Goal: Task Accomplishment & Management: Use online tool/utility

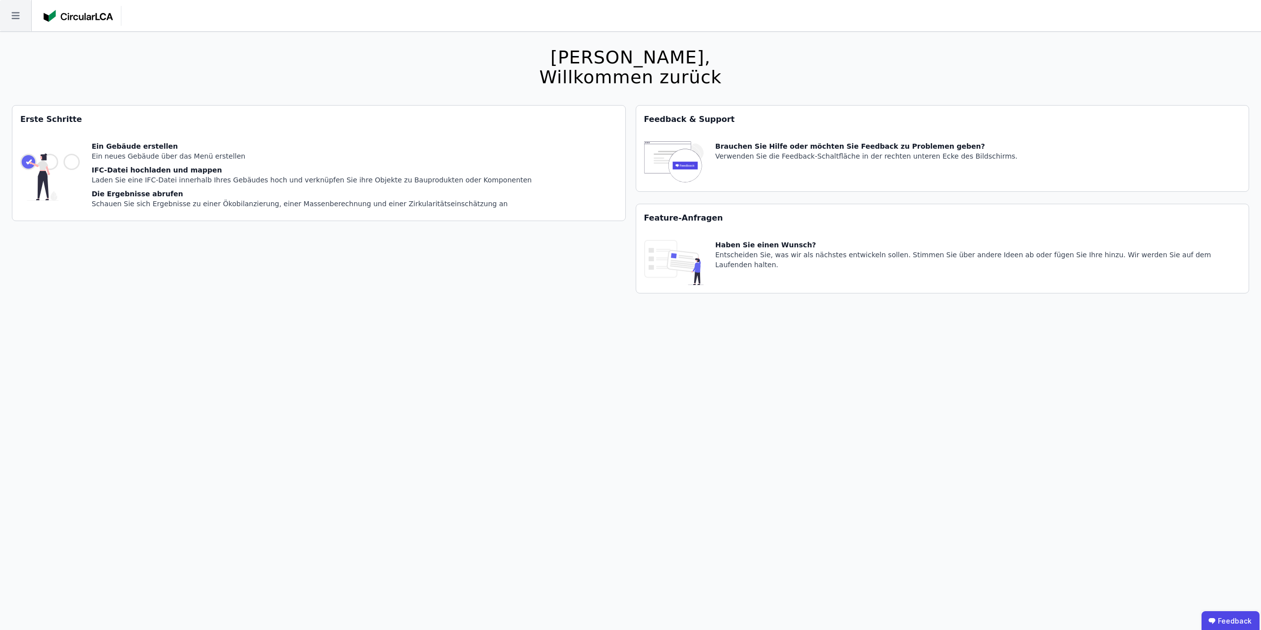
click at [19, 20] on icon at bounding box center [15, 15] width 31 height 31
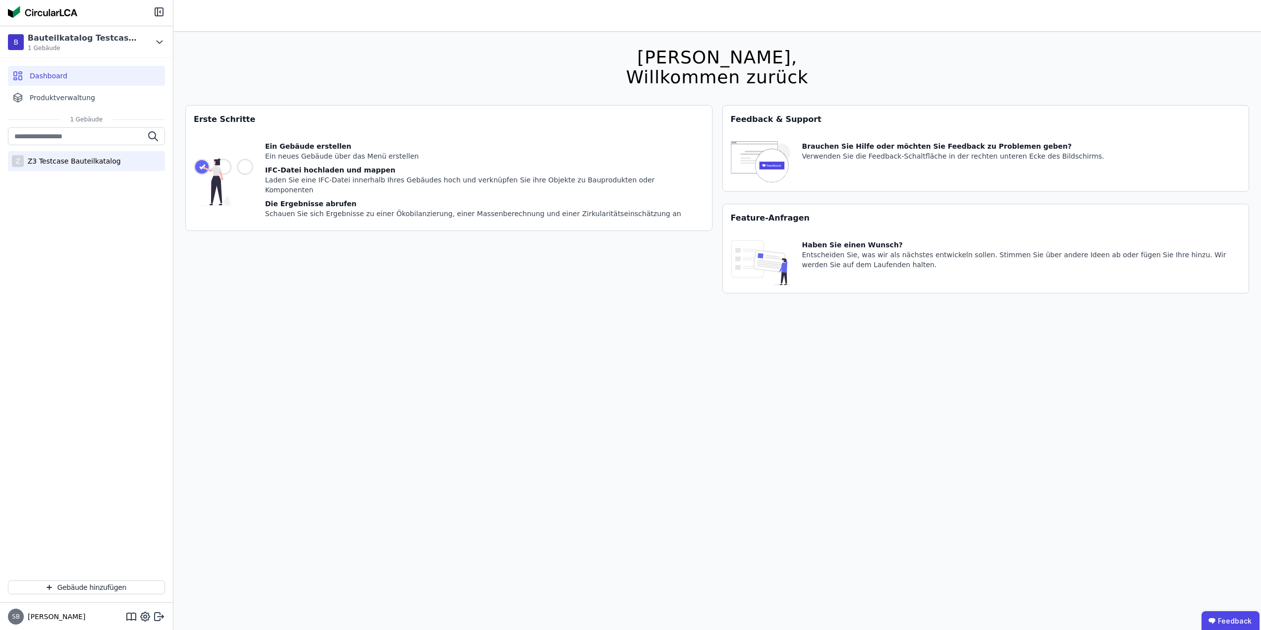
click at [71, 159] on div "Z3 Testcase Bauteilkatalog" at bounding box center [72, 161] width 97 height 10
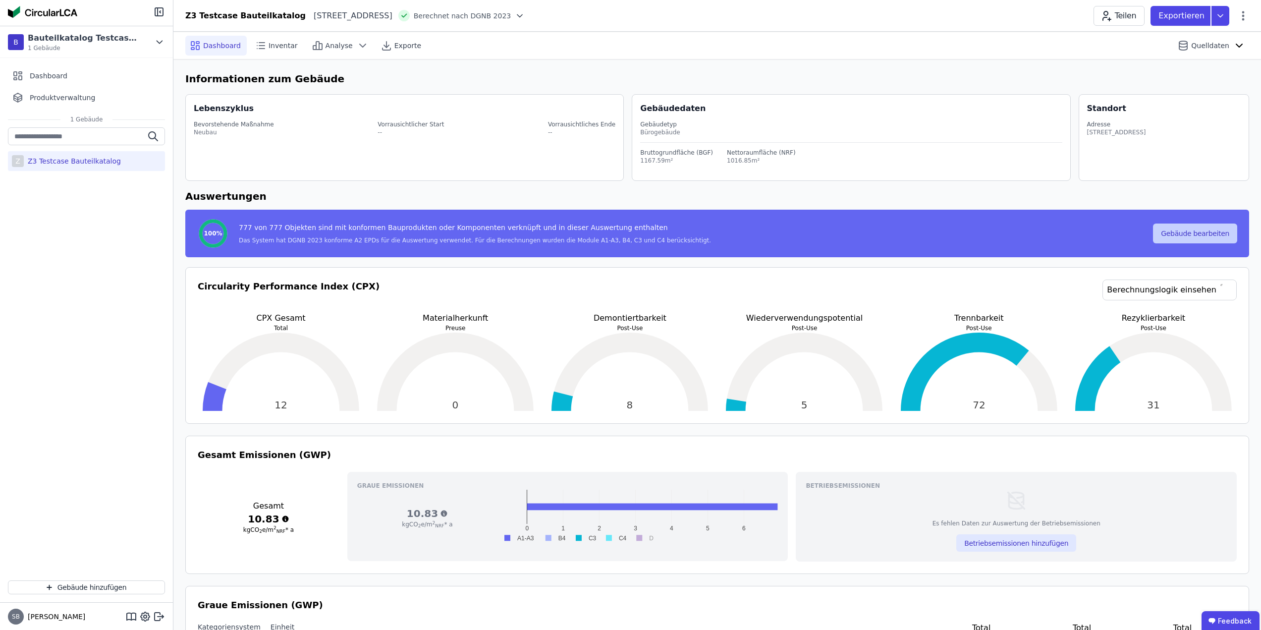
click at [1220, 233] on button "Gebäude bearbeiten" at bounding box center [1195, 233] width 84 height 20
select select "**********"
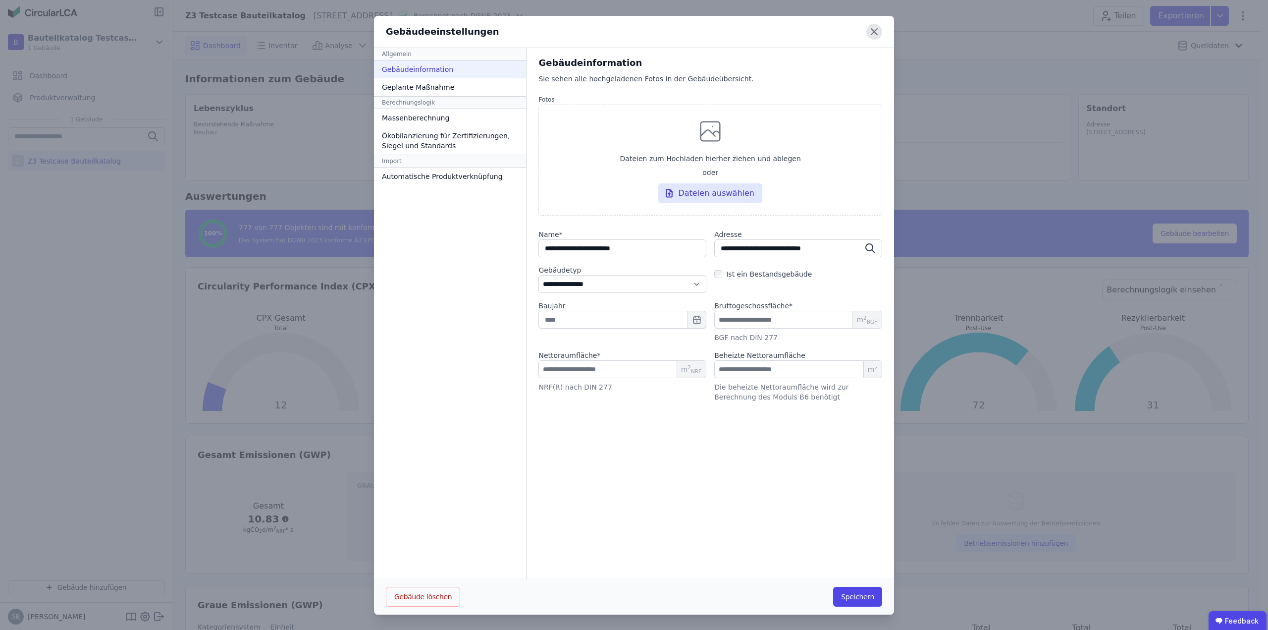
click at [871, 37] on icon at bounding box center [874, 32] width 16 height 16
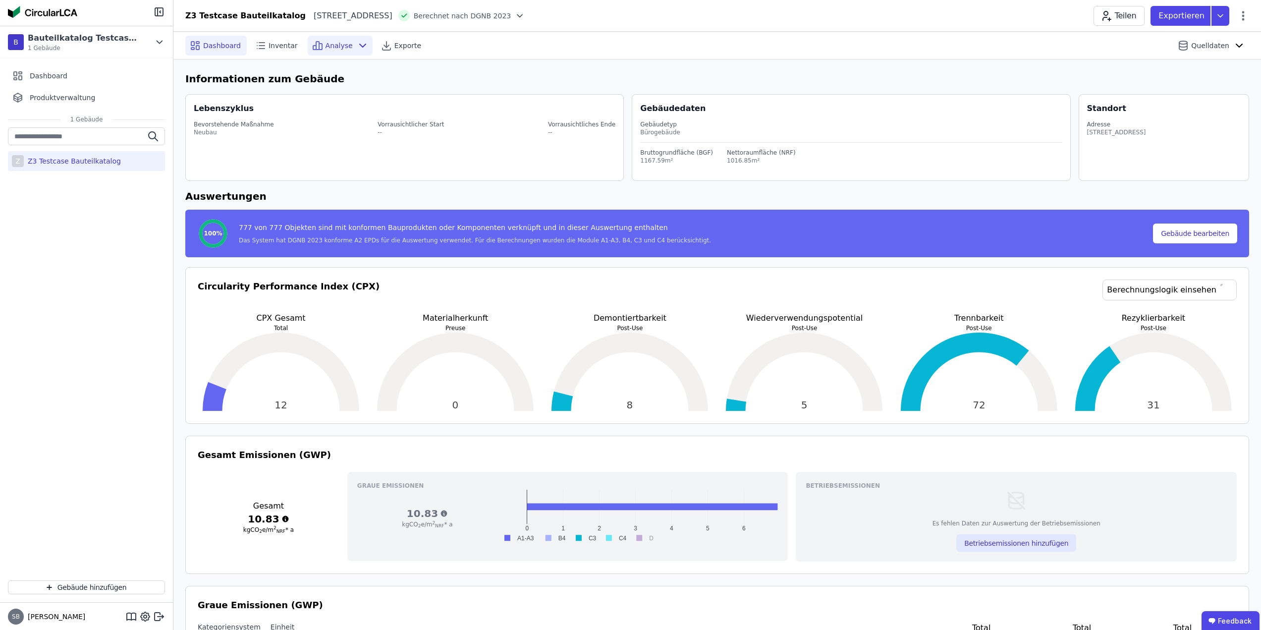
click at [326, 42] on span "Analyse" at bounding box center [338, 46] width 27 height 10
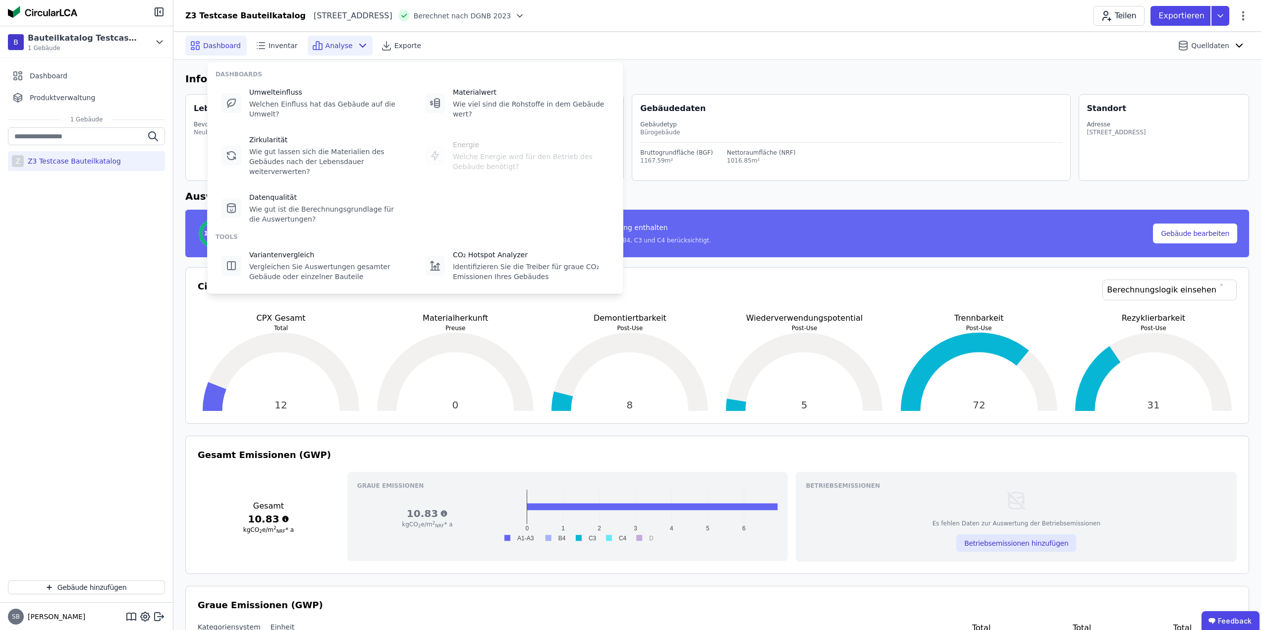
click at [326, 42] on span "Analyse" at bounding box center [338, 46] width 27 height 10
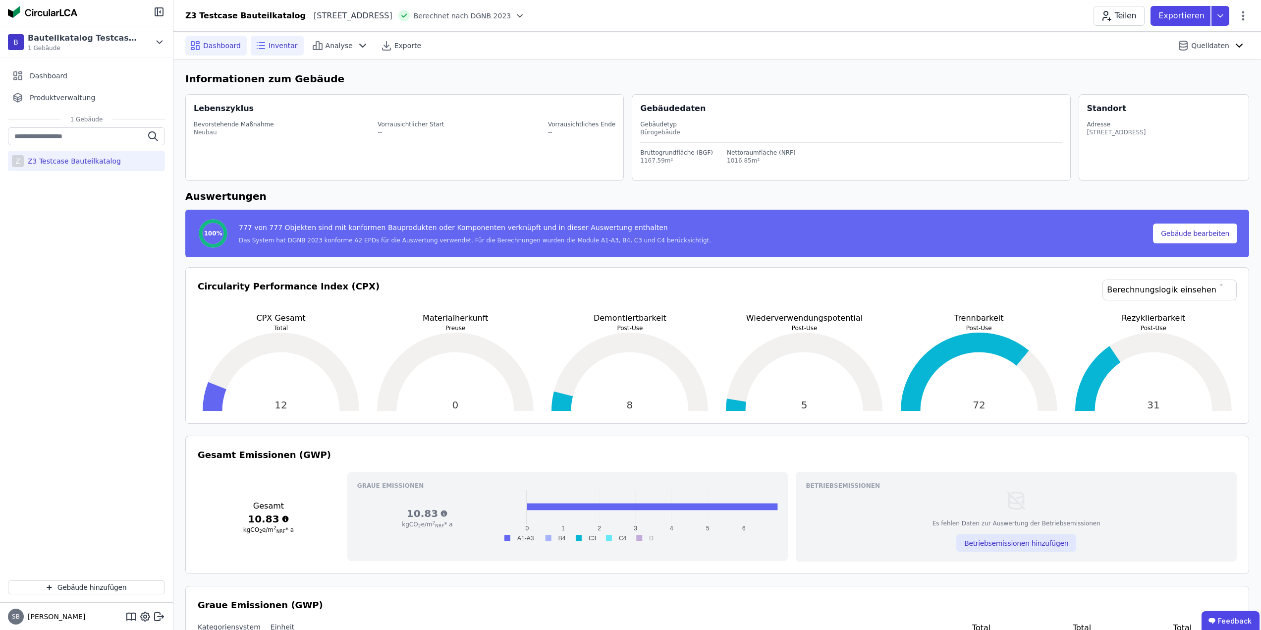
click at [278, 47] on span "Inventar" at bounding box center [282, 46] width 29 height 10
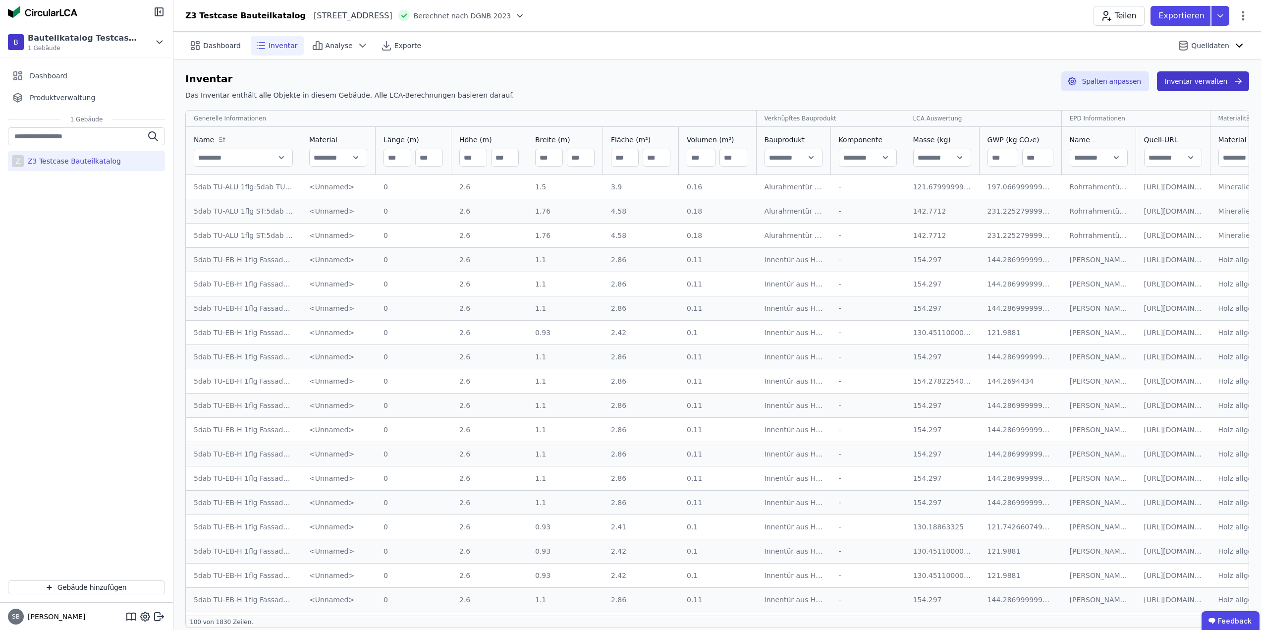
click at [1225, 80] on button "Inventar verwalten" at bounding box center [1203, 81] width 92 height 20
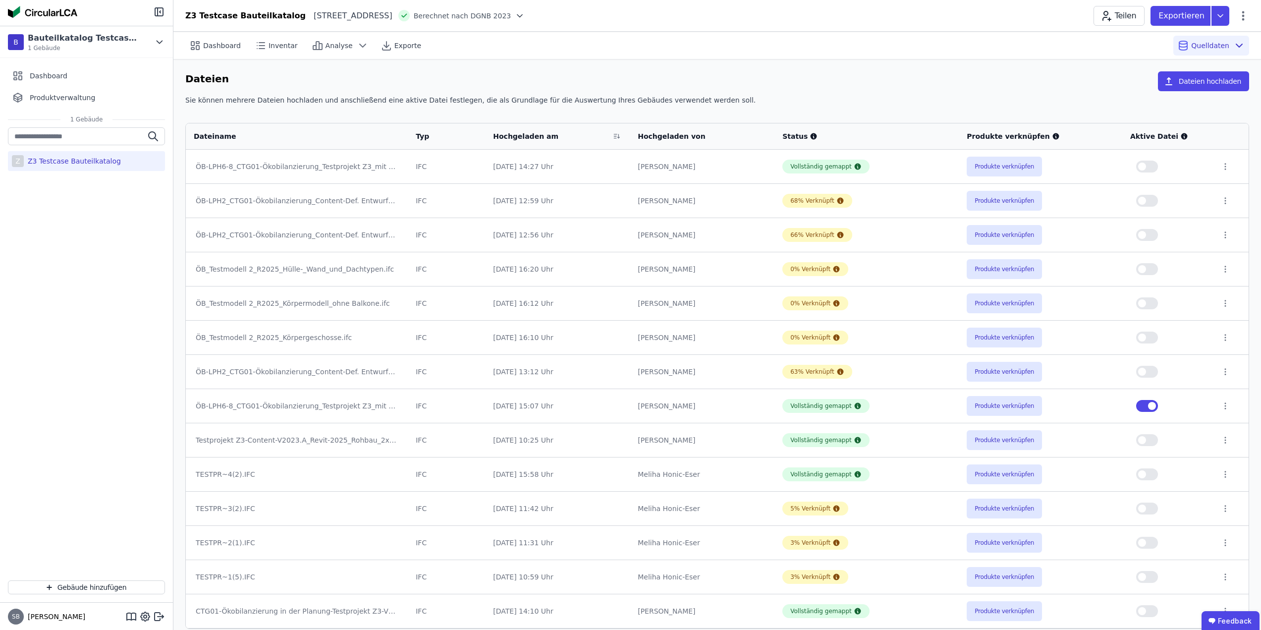
click at [1151, 167] on button "button" at bounding box center [1147, 166] width 22 height 12
click at [1144, 408] on button "button" at bounding box center [1147, 406] width 22 height 12
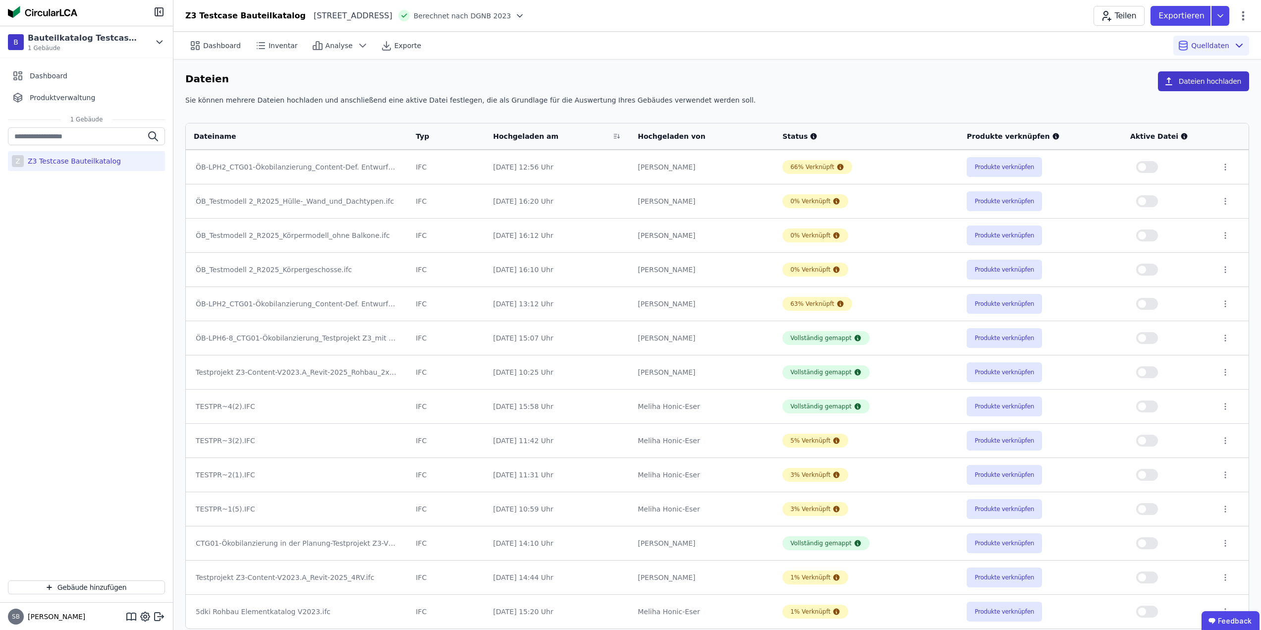
click at [1186, 84] on button "Dateien hochladen" at bounding box center [1202, 81] width 91 height 20
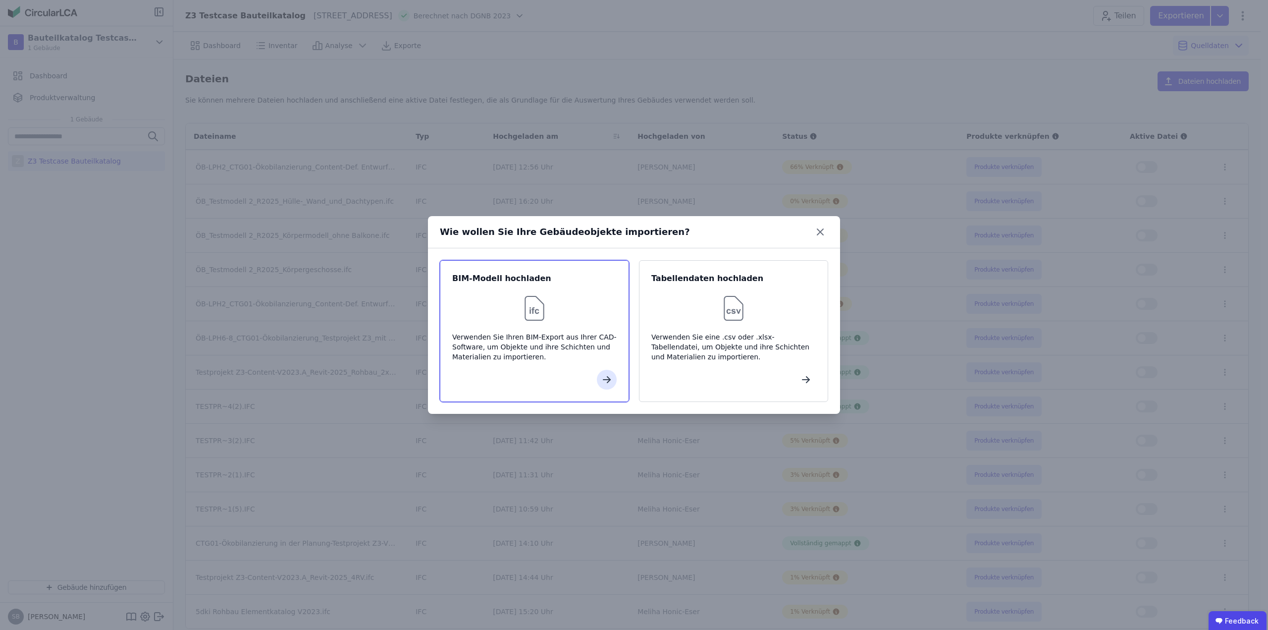
click at [537, 320] on img at bounding box center [535, 308] width 32 height 32
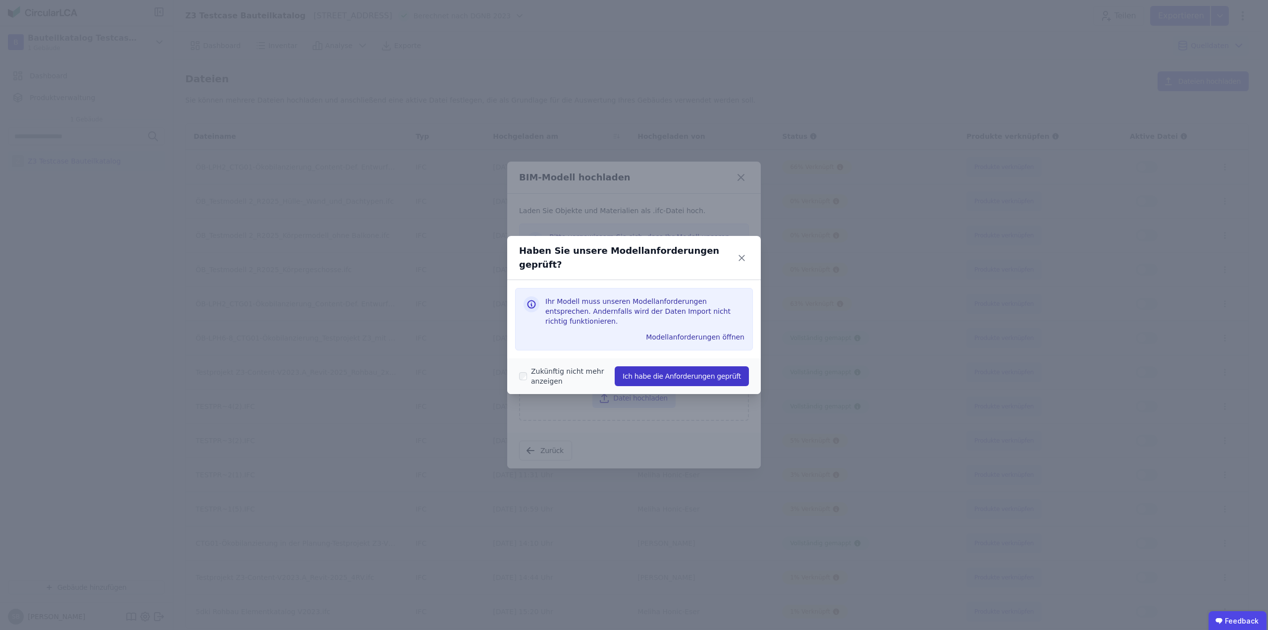
click at [658, 366] on button "Ich habe die Anforderungen geprüft" at bounding box center [682, 376] width 134 height 20
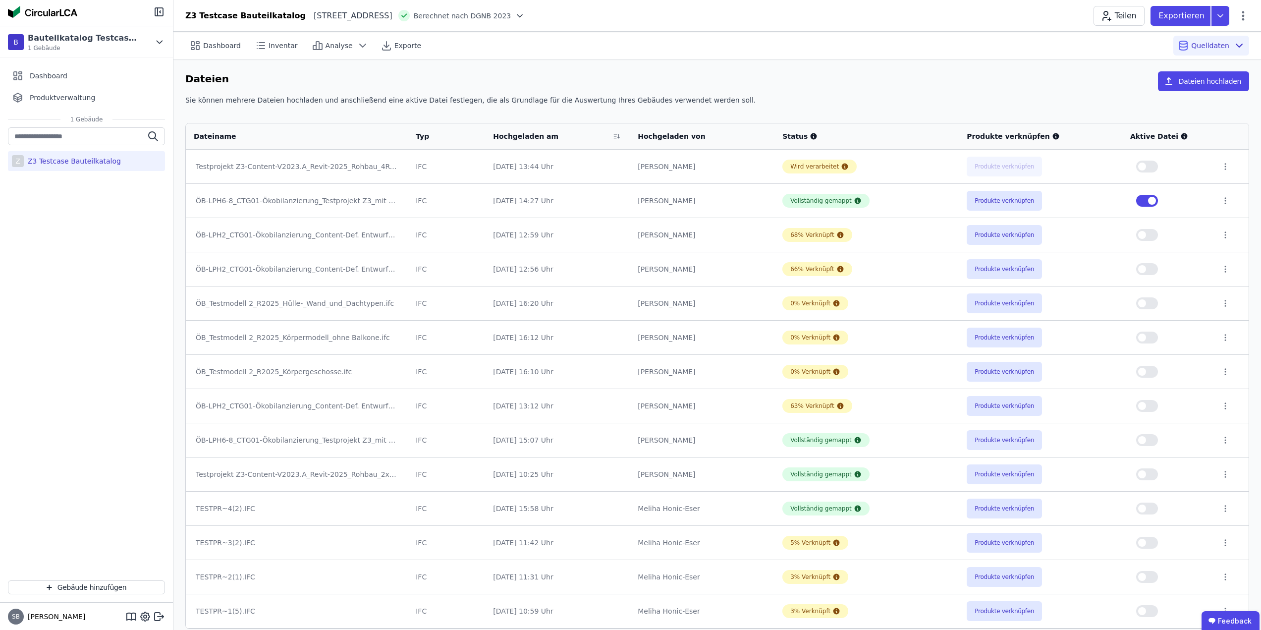
click at [884, 170] on div "Wird verarbeitet" at bounding box center [866, 166] width 168 height 14
click at [822, 168] on div "Wird verarbeitet" at bounding box center [814, 166] width 49 height 8
click at [1220, 163] on icon at bounding box center [1224, 166] width 9 height 9
click at [1097, 165] on div "Produkte verknüpfen" at bounding box center [1040, 167] width 148 height 20
click at [293, 163] on div "Testprojekt Z3-Content-V2023.A_Revit-2025_Rohbau_4RV.ifc" at bounding box center [297, 166] width 202 height 10
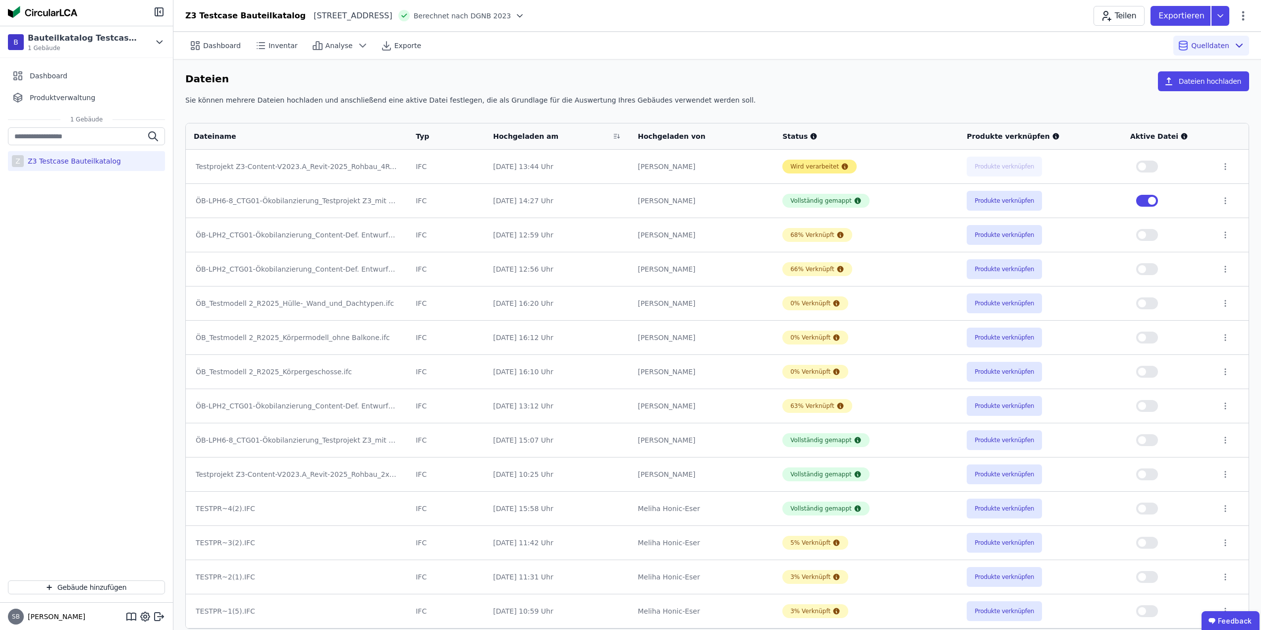
click at [841, 163] on icon at bounding box center [844, 166] width 6 height 6
click at [876, 69] on div "Dateien Dateien hochladen Sie können mehrere Dateien hochladen und anschließend…" at bounding box center [716, 349] width 1087 height 581
click at [1007, 165] on button "Produkte verknüpfen" at bounding box center [1003, 167] width 75 height 20
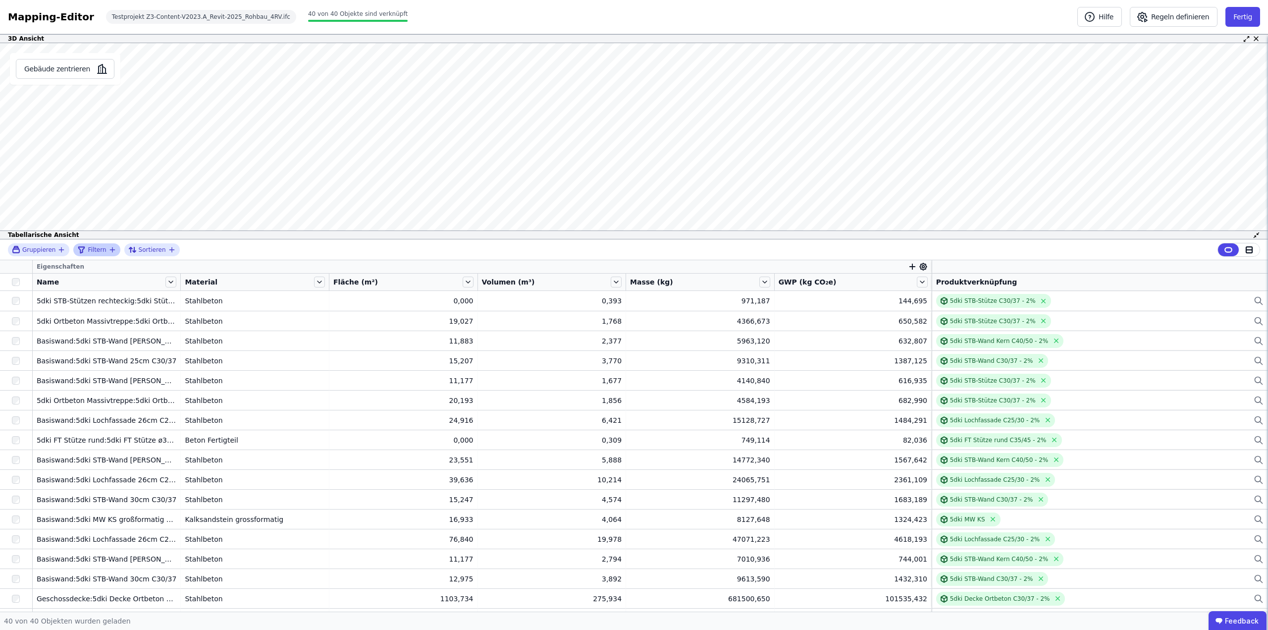
click at [92, 251] on span "Filtern" at bounding box center [97, 250] width 18 height 8
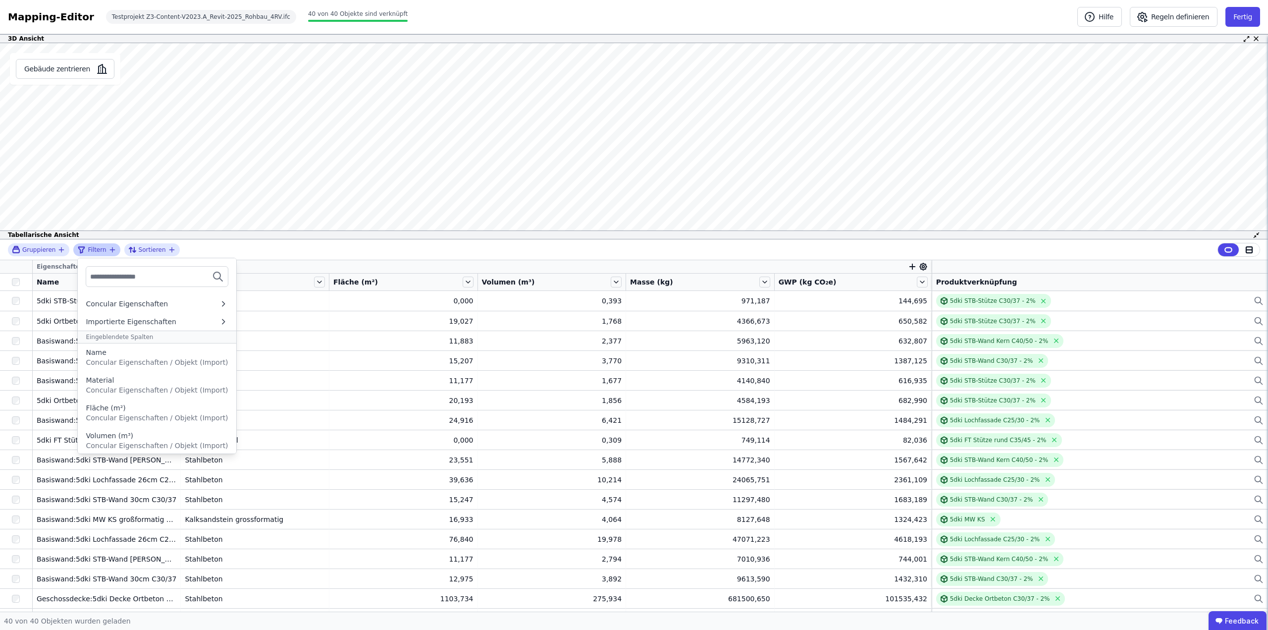
click at [116, 282] on input "text" at bounding box center [126, 276] width 73 height 18
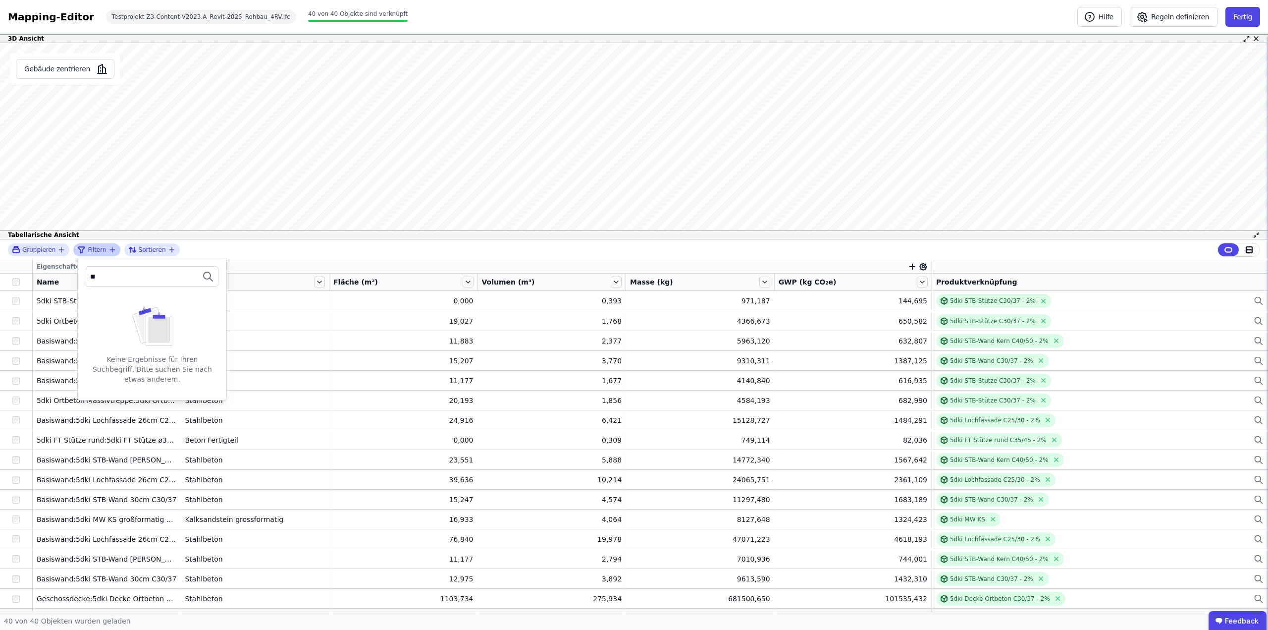
type input "*"
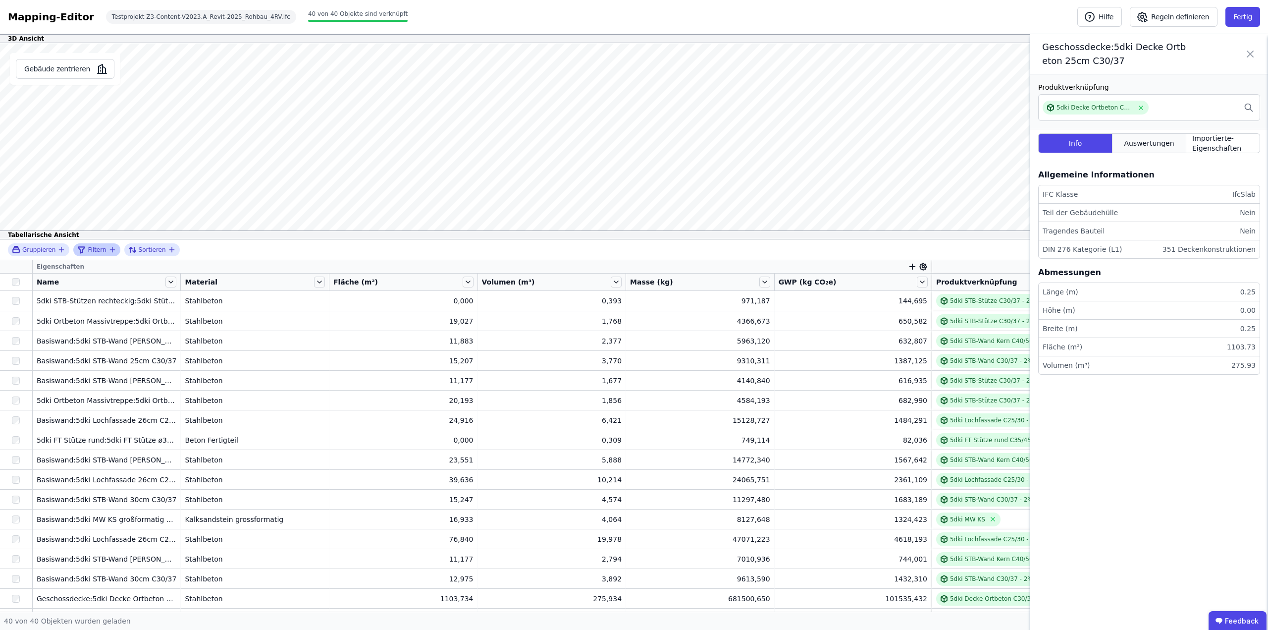
click at [1166, 144] on span "Auswertungen" at bounding box center [1149, 143] width 50 height 10
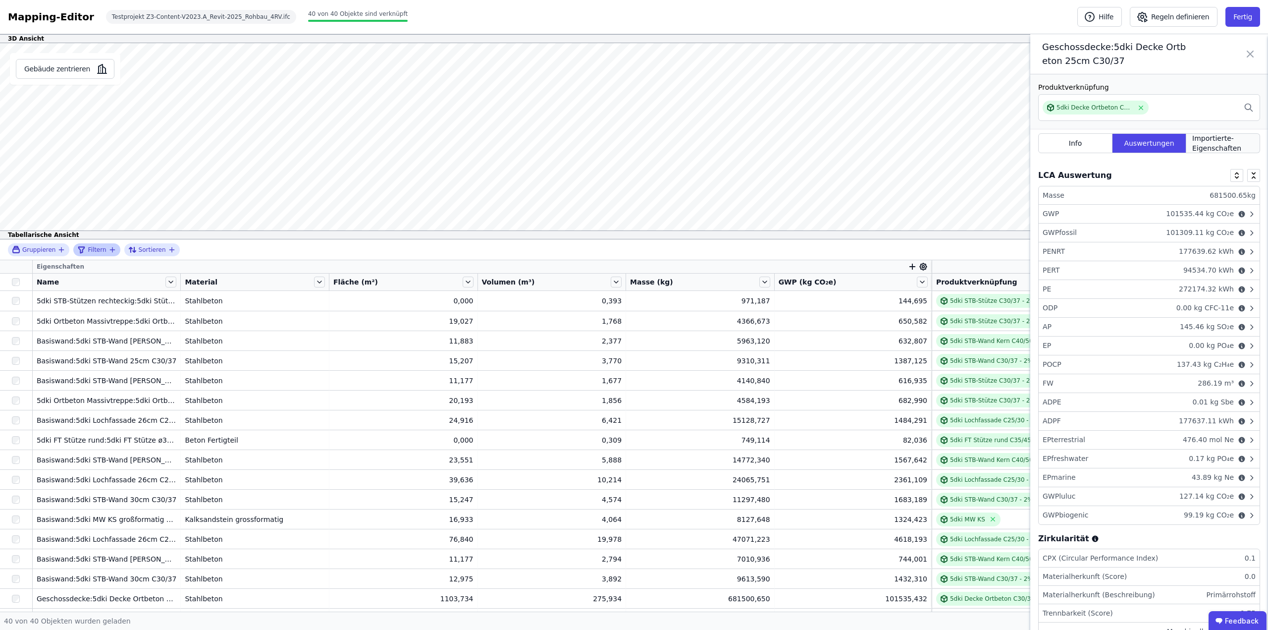
click at [1220, 140] on span "Importierte-Eigenschaften" at bounding box center [1222, 143] width 61 height 20
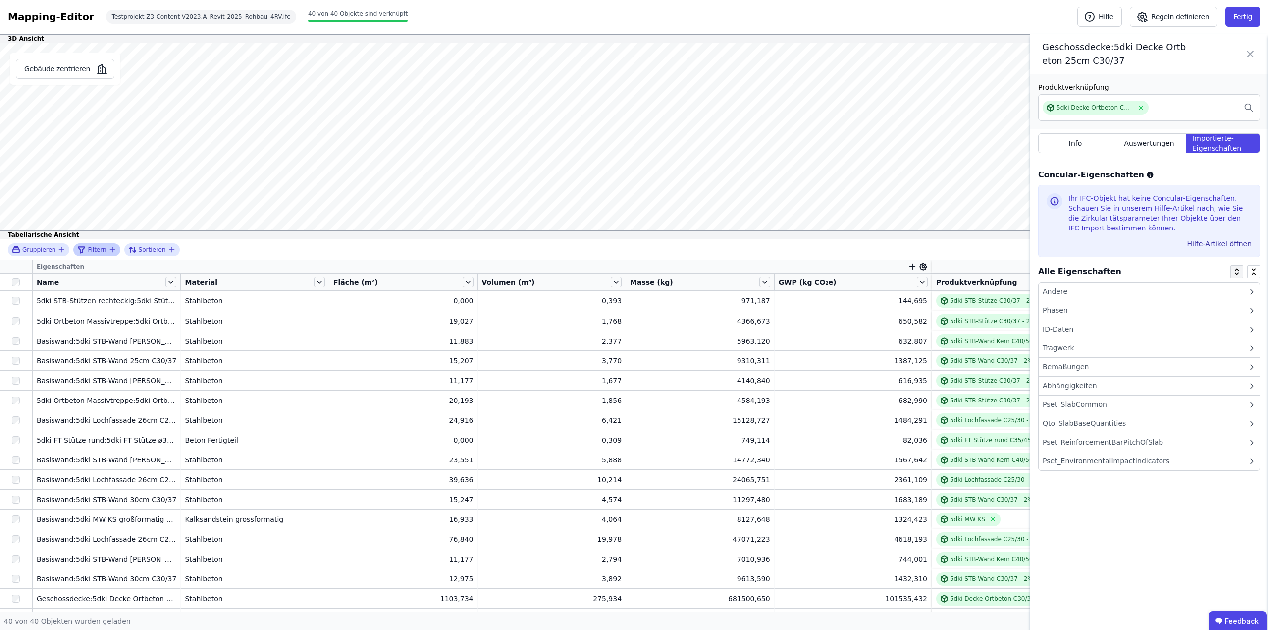
click at [1237, 273] on icon at bounding box center [1237, 273] width 4 height 2
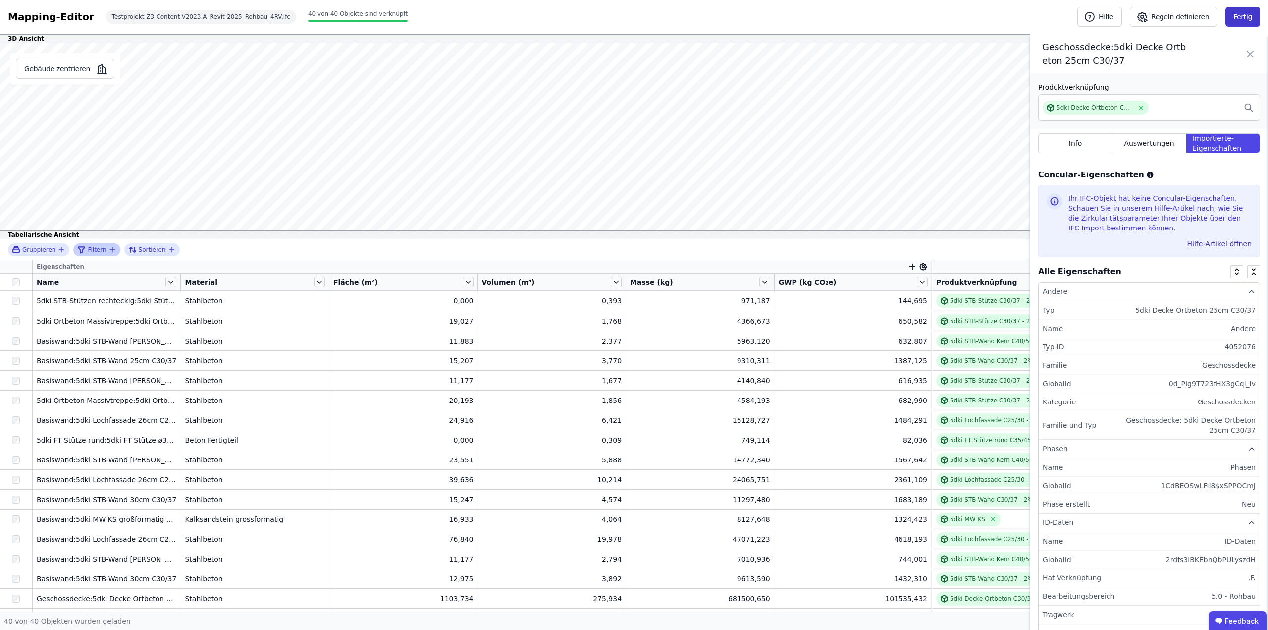
click at [1237, 16] on button "Fertig" at bounding box center [1242, 17] width 35 height 20
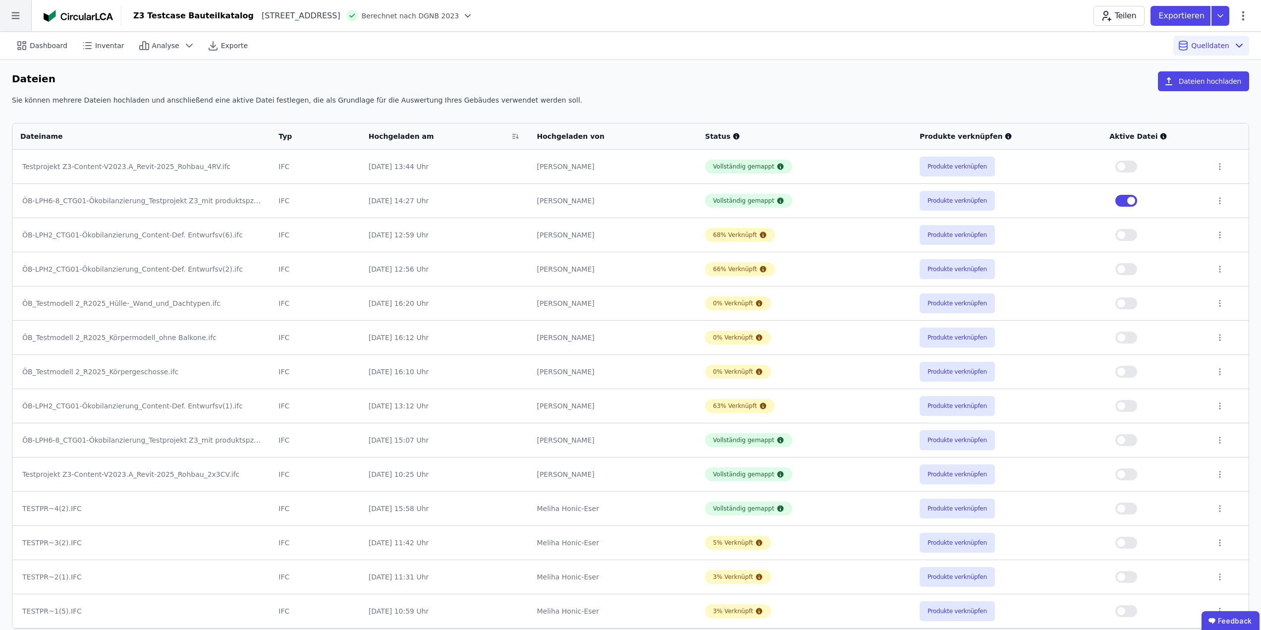
click at [7, 13] on icon at bounding box center [15, 15] width 31 height 31
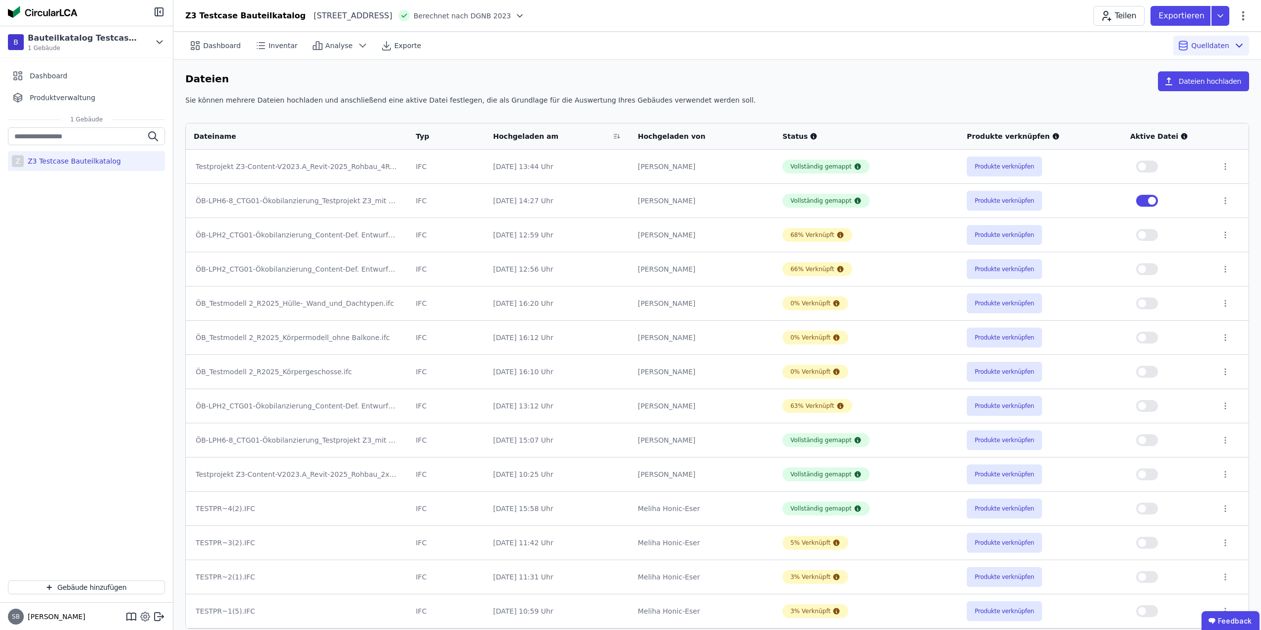
click at [147, 616] on icon at bounding box center [145, 616] width 3 height 3
select select "*"
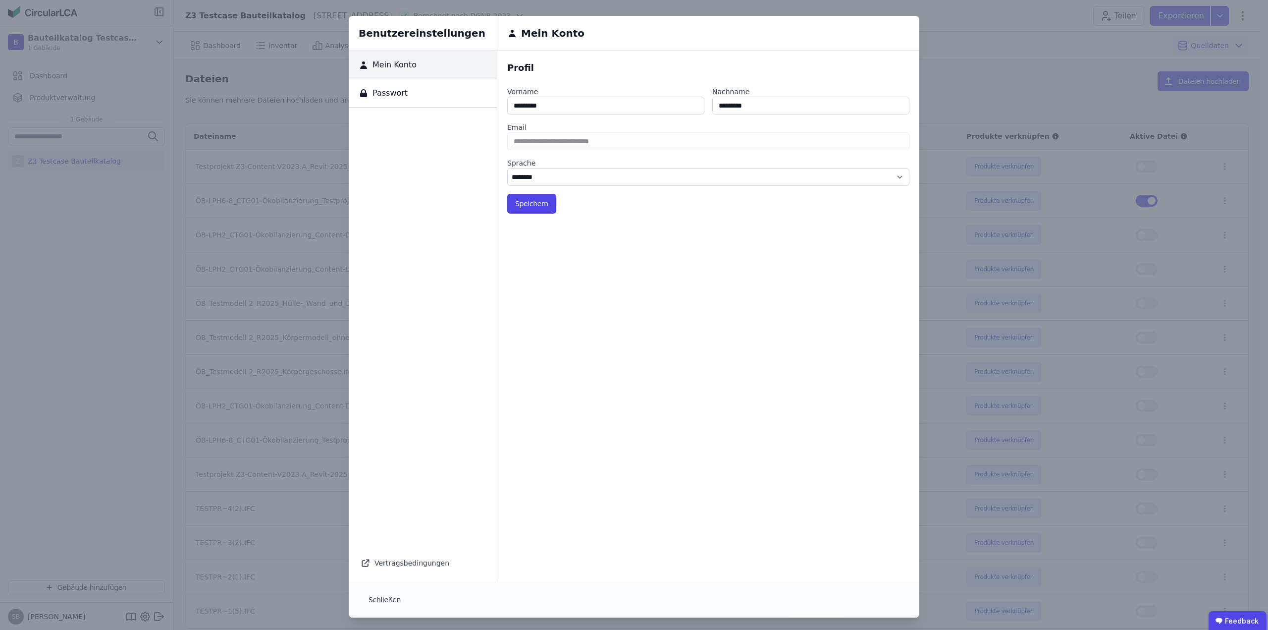
click at [126, 616] on div "Benutzereinstellungen Mein Konto Passwort Vertragsbedingungen Mein Konto Profil…" at bounding box center [634, 316] width 1268 height 633
click at [131, 615] on div "Benutzereinstellungen Mein Konto Passwort Vertragsbedingungen Mein Konto Profil…" at bounding box center [634, 316] width 1268 height 633
click at [369, 594] on button "Schließen" at bounding box center [385, 599] width 48 height 20
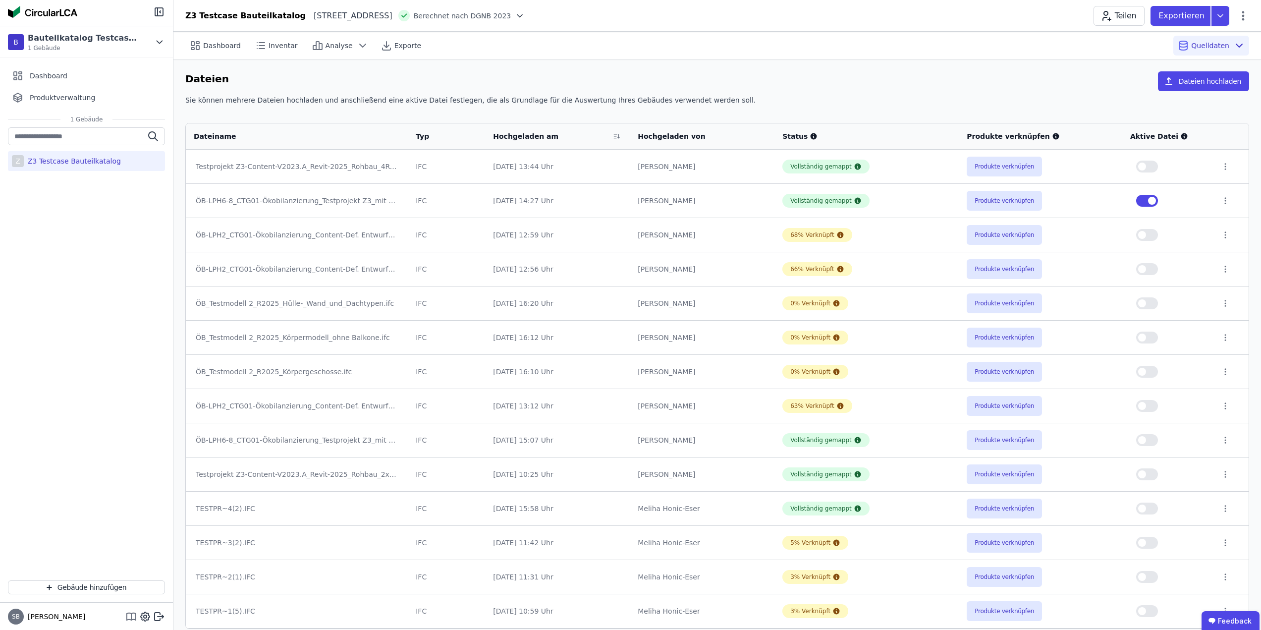
click at [134, 615] on icon at bounding box center [131, 616] width 12 height 12
